Goal: Navigation & Orientation: Find specific page/section

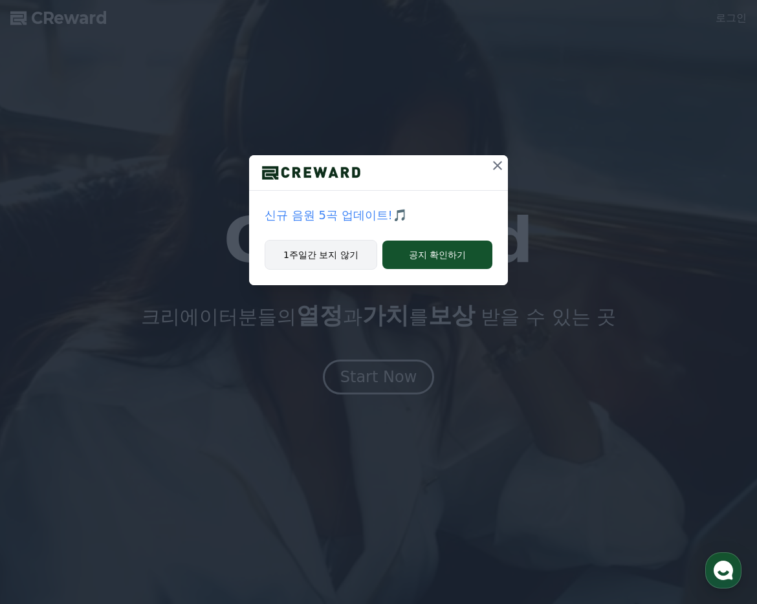
click at [316, 257] on button "1주일간 보지 않기" at bounding box center [321, 255] width 113 height 30
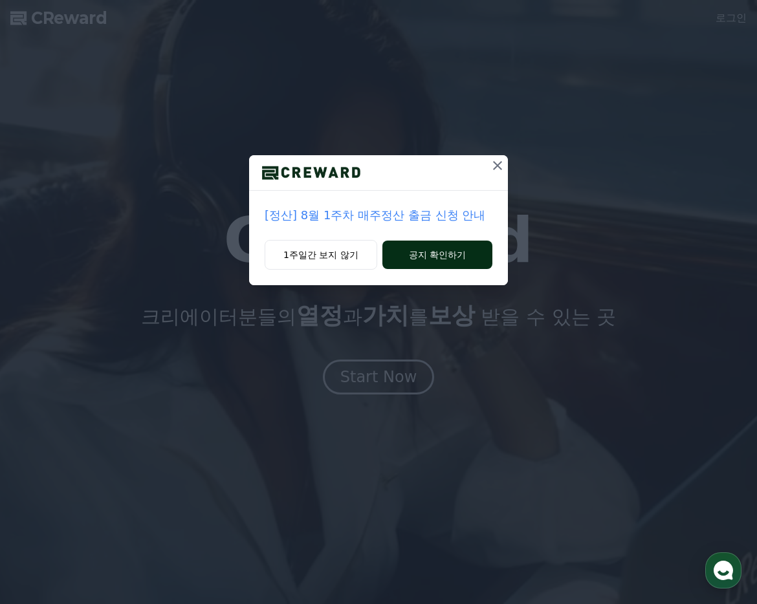
click at [416, 257] on button "공지 확인하기" at bounding box center [437, 255] width 110 height 28
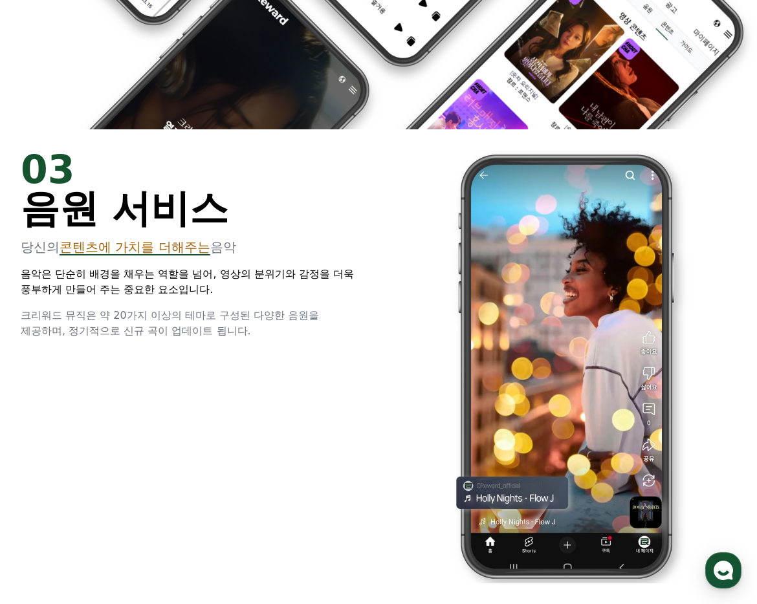
scroll to position [1944, 0]
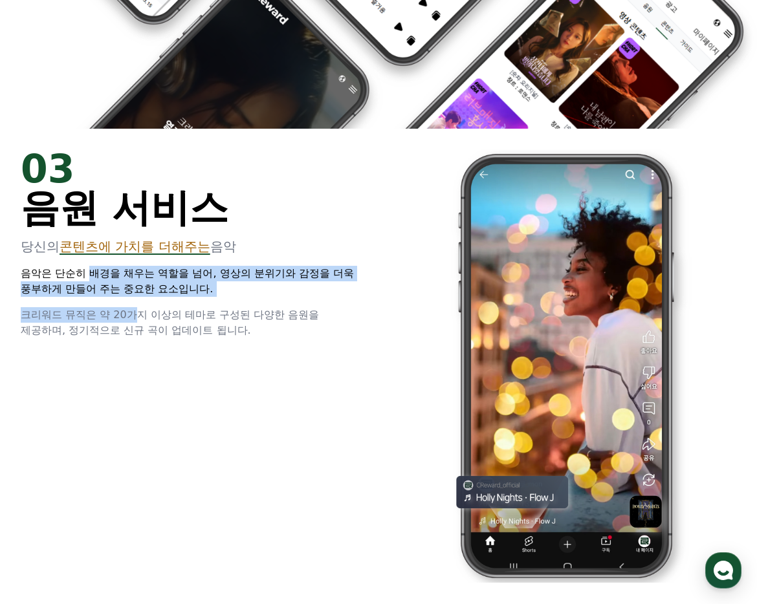
drag, startPoint x: 82, startPoint y: 280, endPoint x: 121, endPoint y: 317, distance: 54.0
click at [121, 317] on div "03 음원 서비스 당신의 콘텐츠에 가치를 더해주는 음악 음악은 단순히 배경을 채우는 역할을 넘어, 영상의 분위기와 감정을 더욱 풍부하게 만들어…" at bounding box center [192, 244] width 342 height 189
click at [122, 316] on span "크리워드 뮤직은 약 20가지 이상의 테마로 구성된 다양한 음원을 제공하며, 정기적으로 신규 곡이 업데이트 됩니다." at bounding box center [170, 323] width 298 height 28
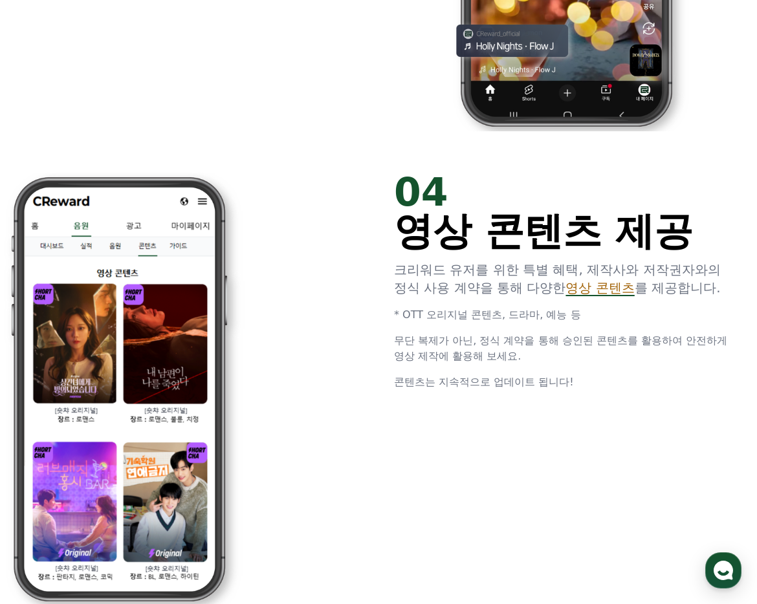
scroll to position [2396, 0]
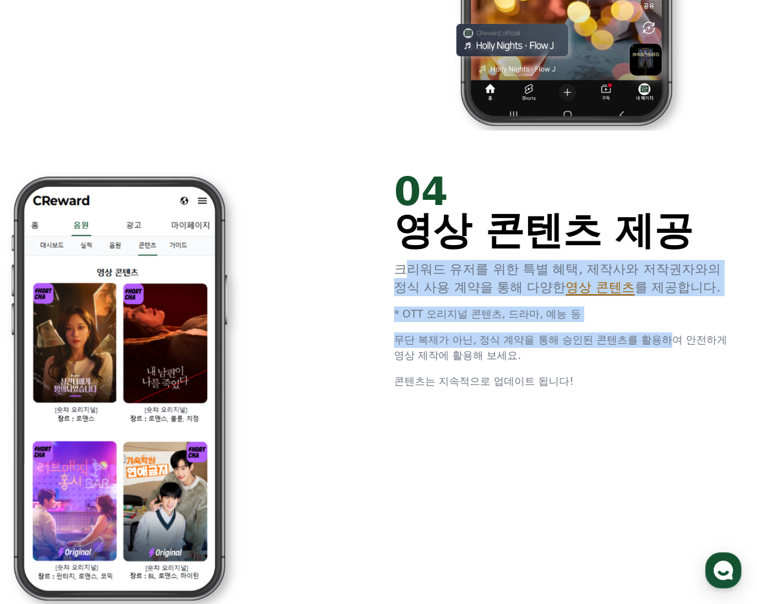
drag, startPoint x: 401, startPoint y: 272, endPoint x: 631, endPoint y: 340, distance: 240.4
click at [631, 341] on div "04 영상 콘텐츠 제공 크리워드 유저를 위한 특별 혜택, 제작사와 저작권자와의 정식 사용 계약을 통해 다양한 영상 콘텐츠 를 제공합니다. * …" at bounding box center [565, 280] width 342 height 217
click at [631, 340] on span "무단 복제가 아닌, 정식 계약을 통해 승인된 콘텐츠를 활용하여 안전하게 영상 제작에 활용해 보세요." at bounding box center [560, 348] width 333 height 28
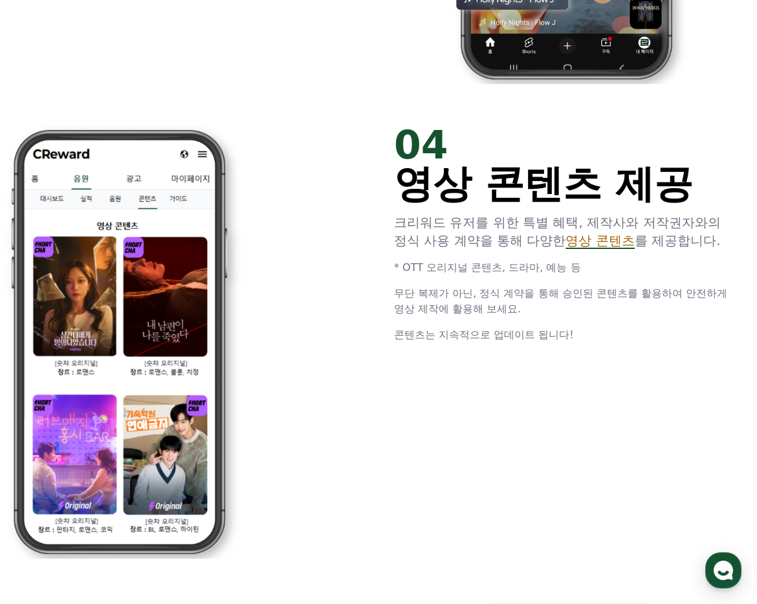
scroll to position [2449, 0]
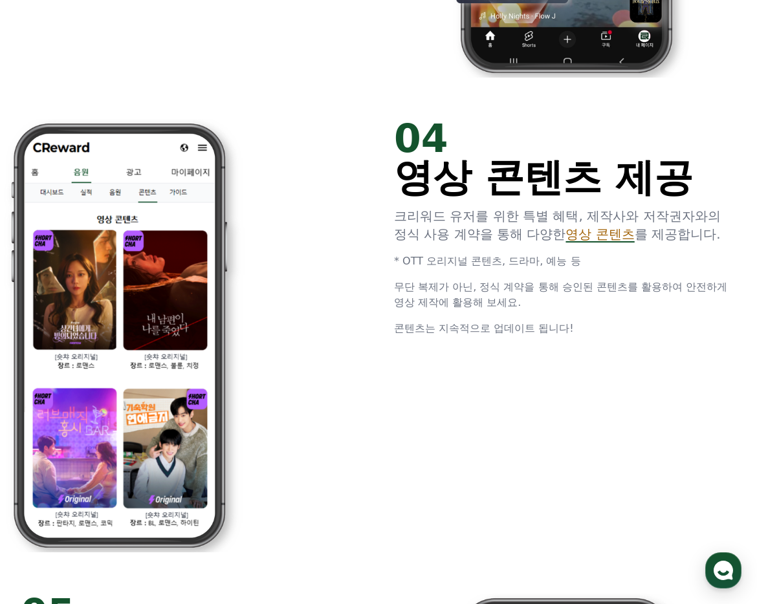
click at [494, 291] on span "무단 복제가 아닌, 정식 계약을 통해 승인된 콘텐츠를 활용하여 안전하게 영상 제작에 활용해 보세요." at bounding box center [560, 295] width 333 height 28
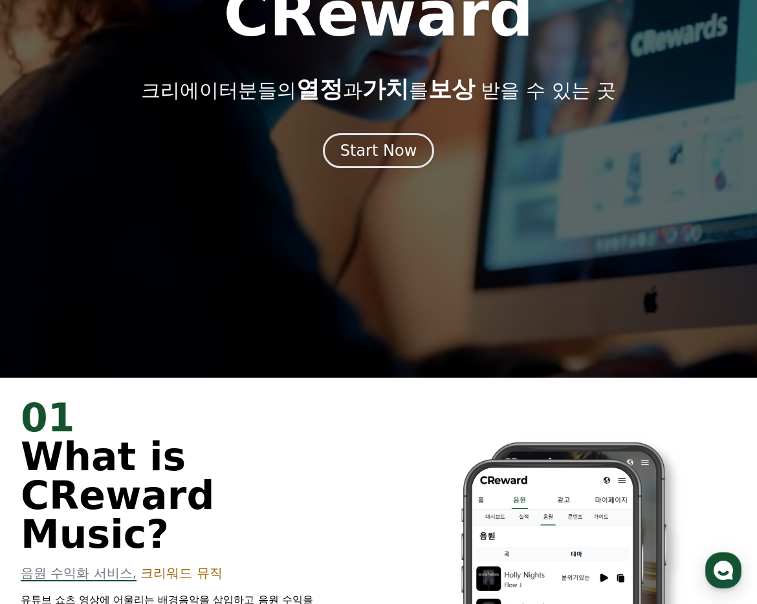
scroll to position [0, 0]
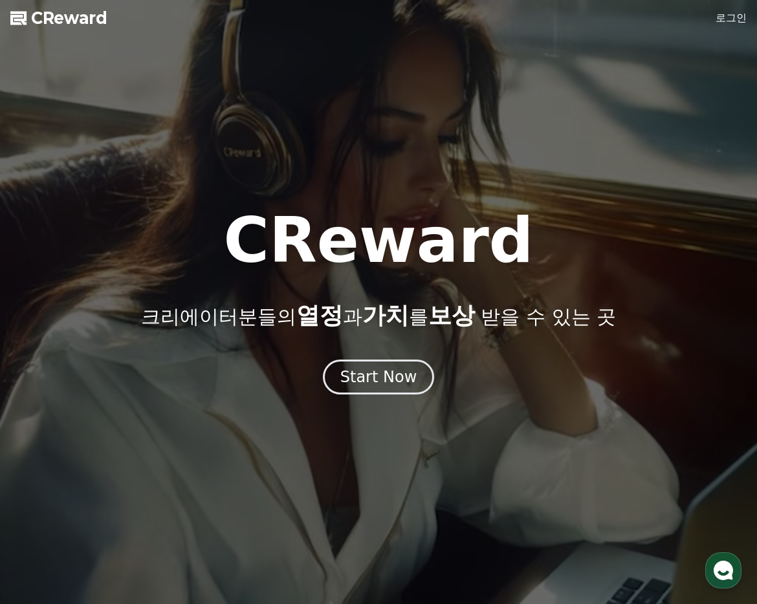
click at [737, 14] on link "로그인" at bounding box center [731, 18] width 31 height 16
